Goal: Information Seeking & Learning: Find specific page/section

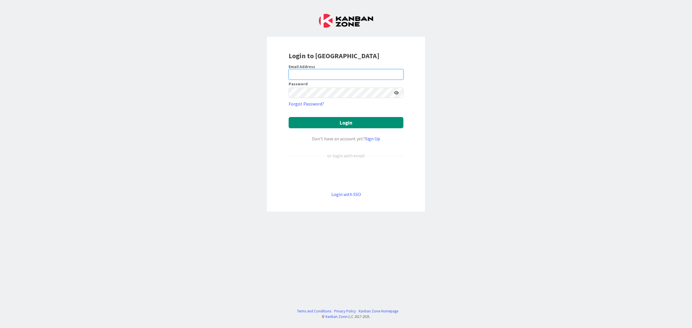
type input "[EMAIL_ADDRESS][DOMAIN_NAME]"
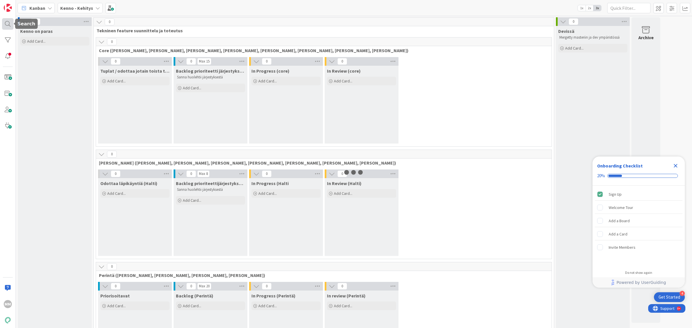
click at [9, 20] on div at bounding box center [8, 24] width 12 height 12
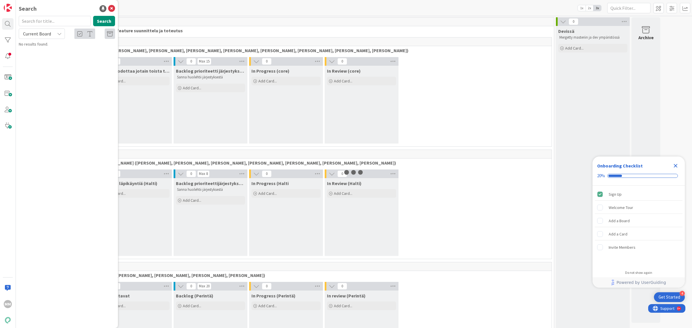
click at [57, 18] on input "text" at bounding box center [55, 21] width 72 height 10
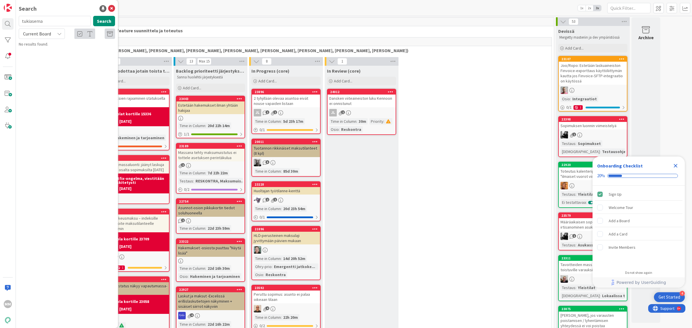
click at [48, 33] on span "Current Board" at bounding box center [37, 34] width 28 height 6
click at [49, 56] on span "All Boards" at bounding box center [52, 57] width 60 height 9
click at [74, 20] on input "tukiasema" at bounding box center [55, 21] width 72 height 10
type input "muut tilat"
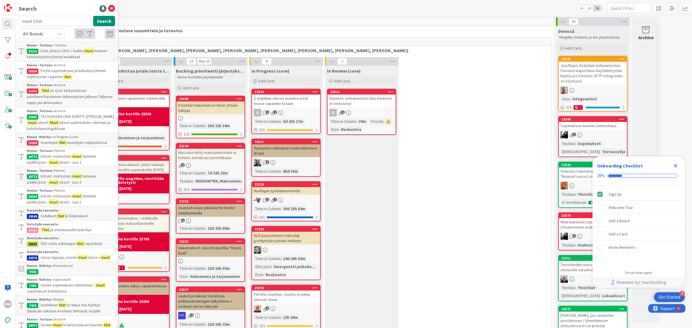
click at [90, 230] on span "ja ominaisuudet päivitys" at bounding box center [71, 229] width 42 height 5
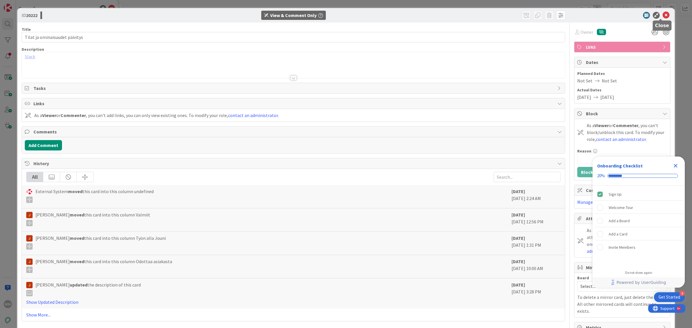
click at [663, 15] on icon at bounding box center [666, 15] width 7 height 7
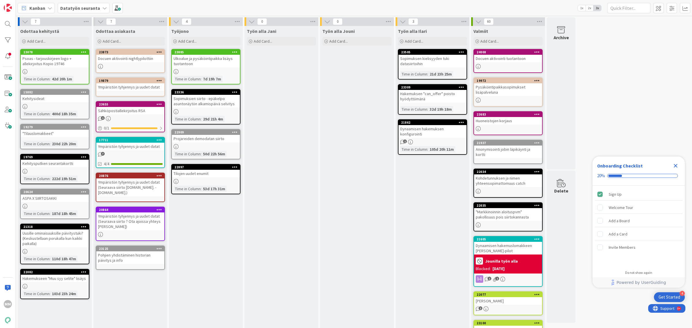
click at [81, 6] on b "Datatyön seuranta" at bounding box center [80, 8] width 40 height 6
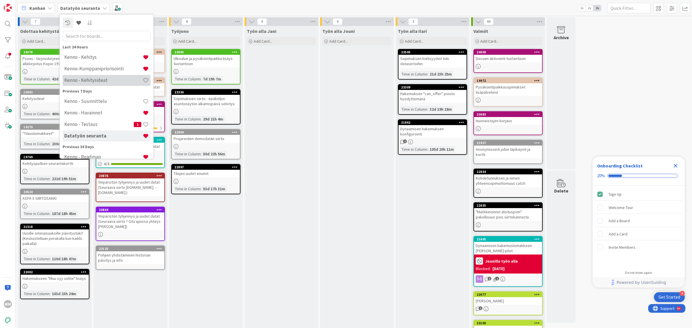
click at [106, 80] on h4 "Kenno - Kehitysideat" at bounding box center [103, 80] width 78 height 6
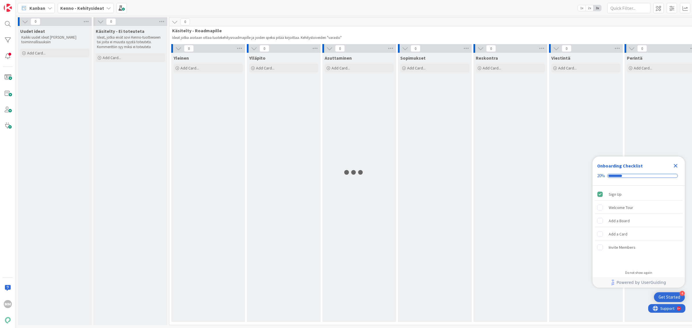
click at [97, 9] on b "Kenno - Kehitysideat" at bounding box center [82, 8] width 44 height 6
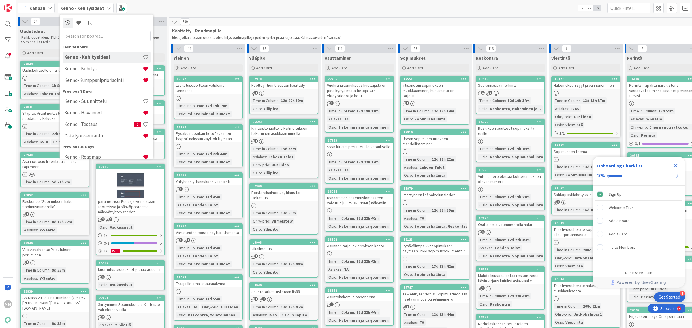
click at [48, 42] on p "Kaikki uudet ideat [PERSON_NAME] toiminnallisuuksiin" at bounding box center [54, 40] width 67 height 10
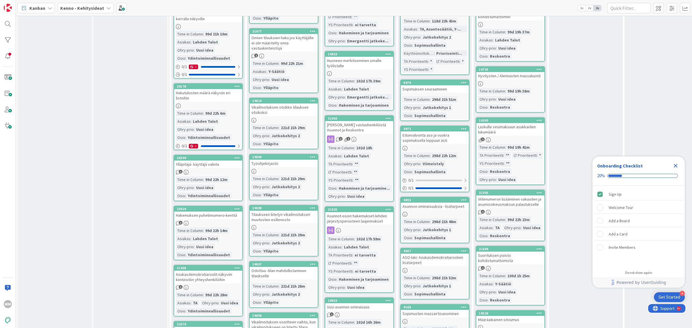
scroll to position [2500, 0]
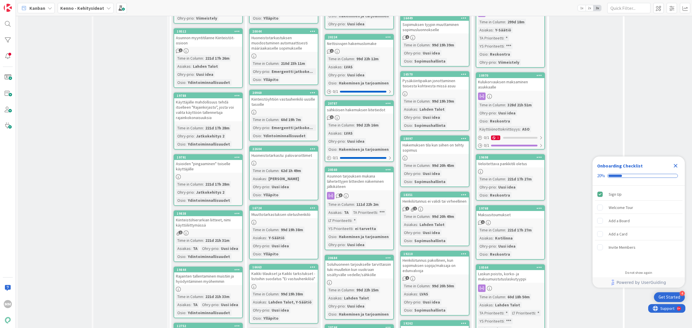
click at [300, 211] on div "Muuttotarkastuksen oletushenkilö" at bounding box center [284, 214] width 68 height 7
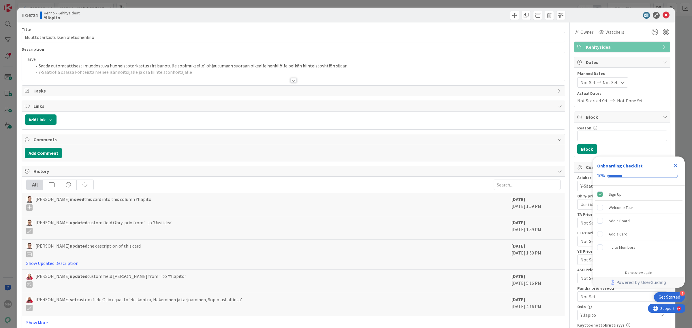
click at [677, 167] on icon "Close Checklist" at bounding box center [676, 166] width 4 height 4
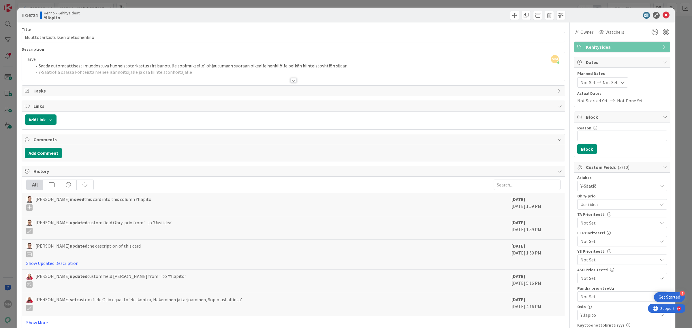
click at [637, 187] on span "Y-Säätiö" at bounding box center [619, 186] width 77 height 7
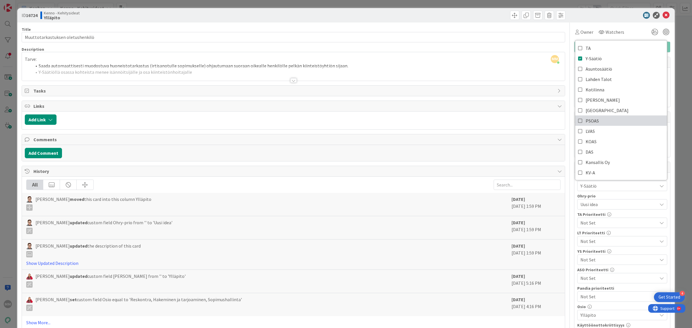
click at [578, 121] on icon at bounding box center [580, 121] width 5 height 9
click at [290, 81] on div at bounding box center [293, 80] width 6 height 5
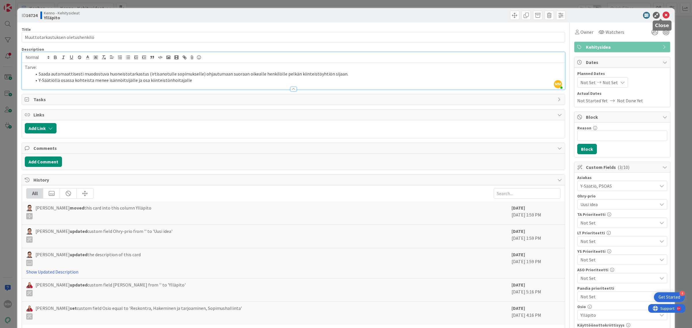
click at [663, 15] on icon at bounding box center [666, 15] width 7 height 7
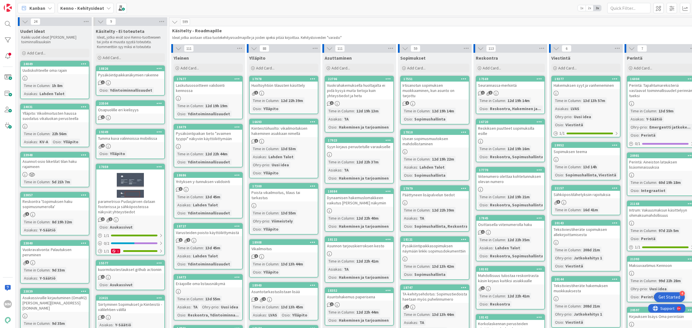
scroll to position [670, 0]
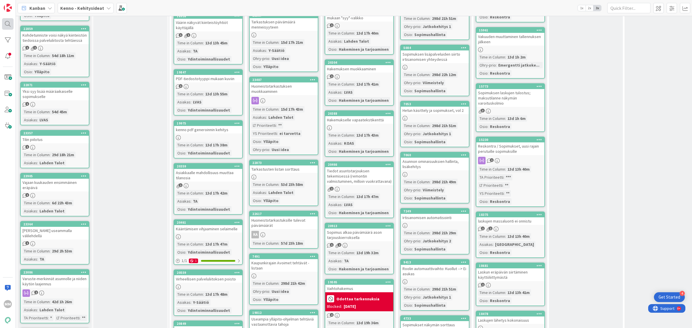
click at [3, 26] on div at bounding box center [8, 24] width 12 height 12
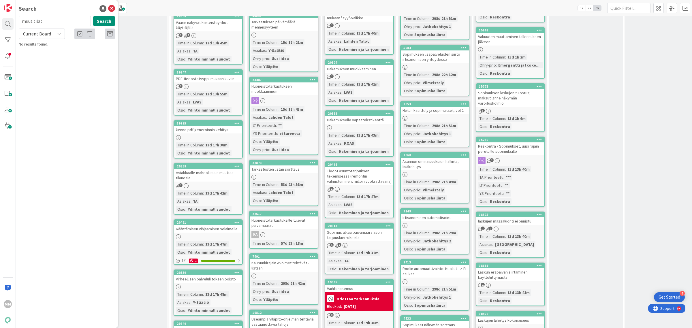
click at [41, 20] on input "muut tilat" at bounding box center [55, 21] width 72 height 10
type input "vuokrattavat"
click at [50, 34] on span "Current Board" at bounding box center [37, 34] width 30 height 8
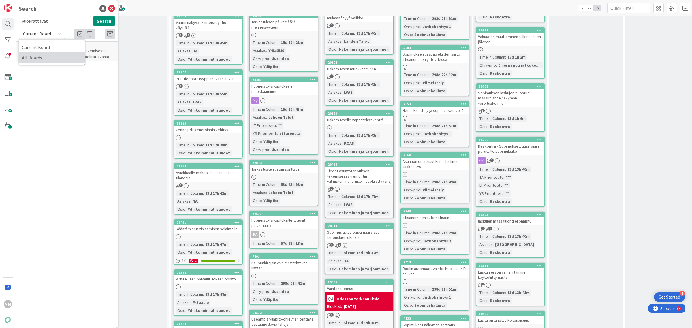
click at [51, 58] on span "All Boards" at bounding box center [52, 57] width 60 height 9
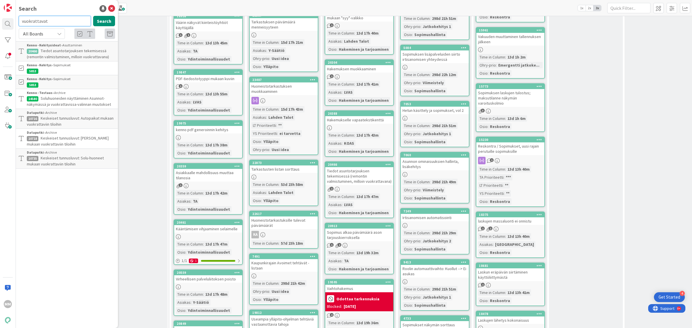
click at [54, 19] on input "vuokrattavat" at bounding box center [55, 21] width 72 height 10
